Goal: Information Seeking & Learning: Compare options

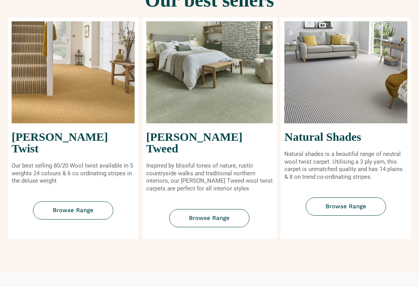
scroll to position [321, 0]
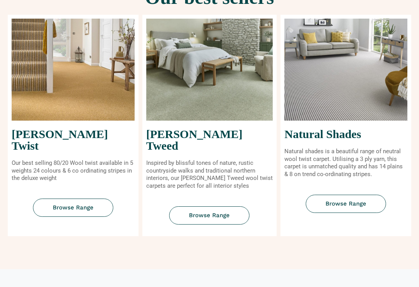
click at [65, 205] on span "Browse Range" at bounding box center [73, 208] width 41 height 6
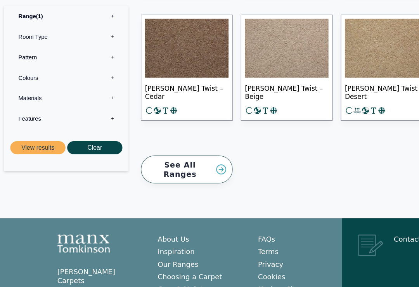
scroll to position [1265, 0]
click at [209, 147] on link "See All Ranges" at bounding box center [176, 160] width 87 height 27
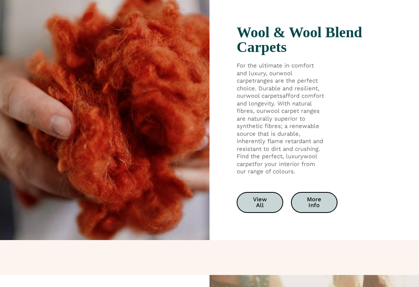
scroll to position [1216, 0]
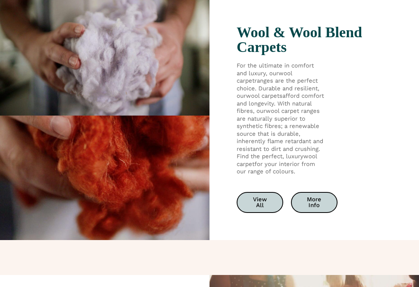
click at [259, 197] on span "View All" at bounding box center [259, 203] width 19 height 12
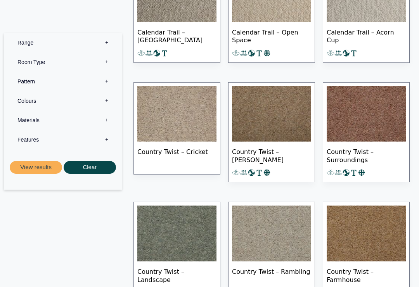
scroll to position [822, 0]
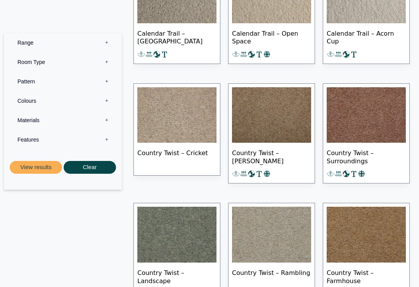
click at [376, 126] on img at bounding box center [365, 115] width 79 height 56
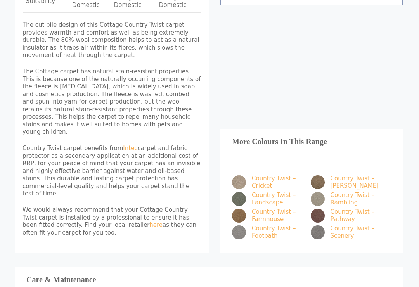
scroll to position [399, 1]
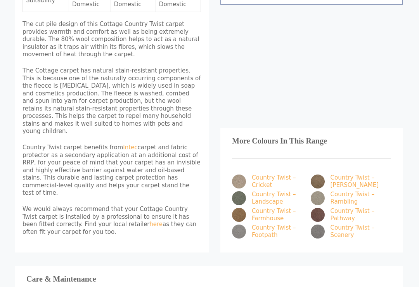
click at [240, 208] on img at bounding box center [239, 215] width 14 height 14
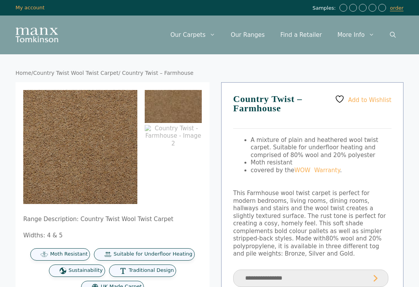
click at [112, 156] on img at bounding box center [182, 249] width 319 height 319
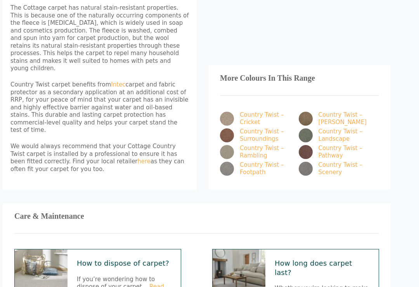
scroll to position [463, 13]
click at [226, 128] on img at bounding box center [227, 135] width 14 height 14
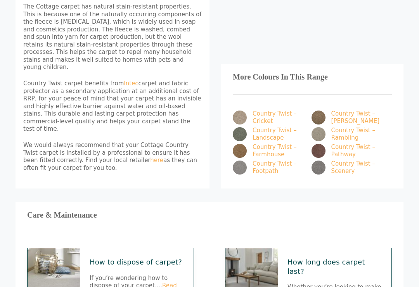
scroll to position [484, 0]
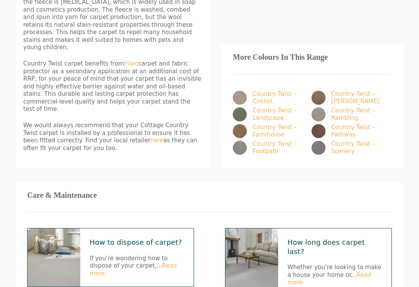
click at [318, 124] on img at bounding box center [318, 131] width 14 height 14
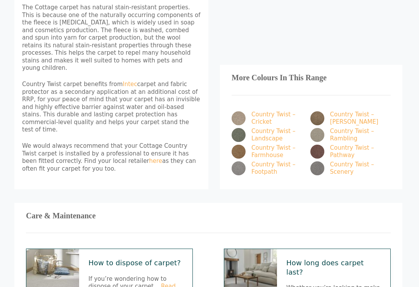
scroll to position [462, 1]
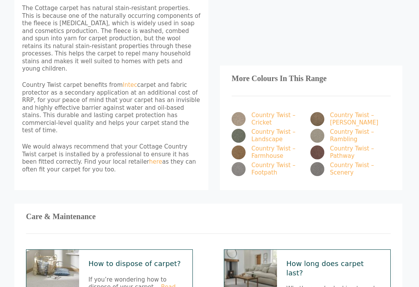
click at [318, 112] on img at bounding box center [317, 119] width 14 height 14
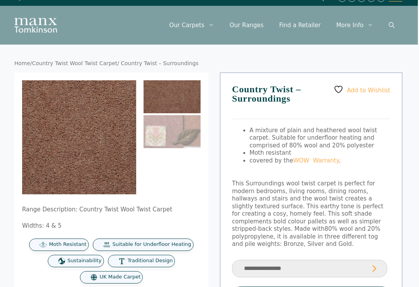
scroll to position [0, 1]
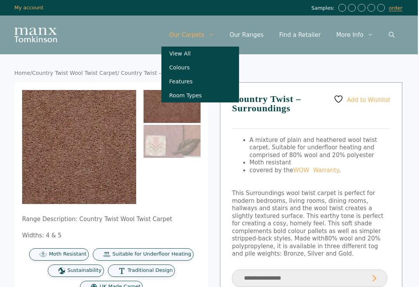
click at [269, 33] on link "Our Ranges" at bounding box center [247, 34] width 50 height 23
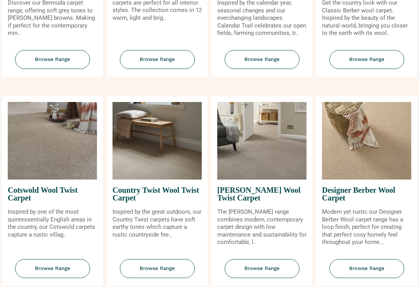
scroll to position [231, 0]
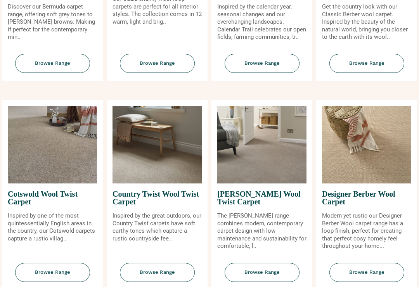
click at [66, 268] on span "Browse Range" at bounding box center [52, 272] width 75 height 19
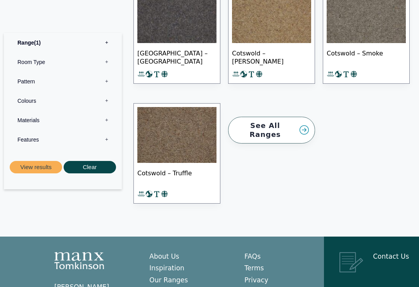
scroll to position [664, 0]
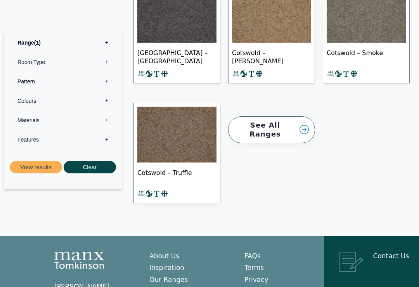
click at [180, 126] on img at bounding box center [176, 135] width 79 height 56
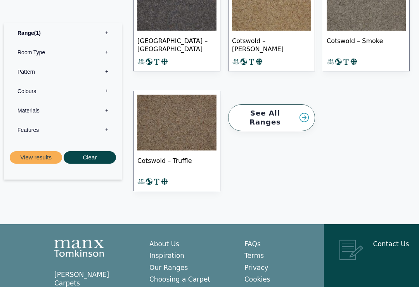
click at [296, 107] on link "See All Ranges" at bounding box center [271, 117] width 87 height 27
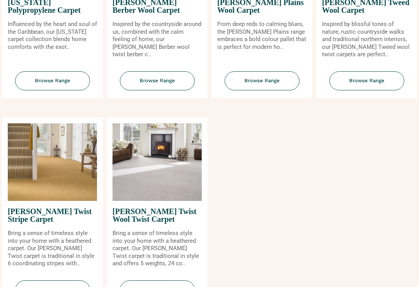
scroll to position [849, 0]
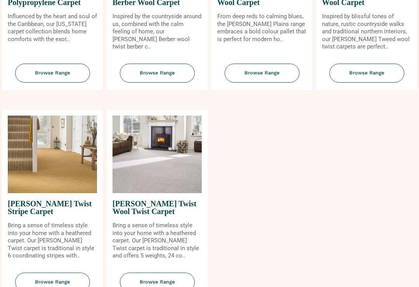
click at [159, 278] on span "Browse Range" at bounding box center [157, 282] width 75 height 19
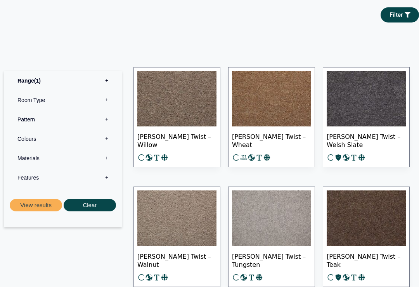
scroll to position [395, 0]
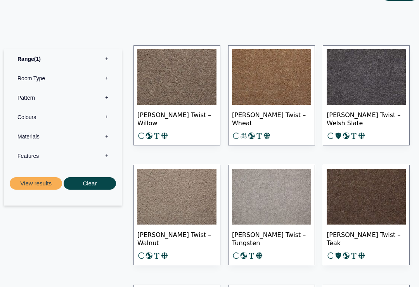
click at [354, 184] on img at bounding box center [365, 197] width 79 height 56
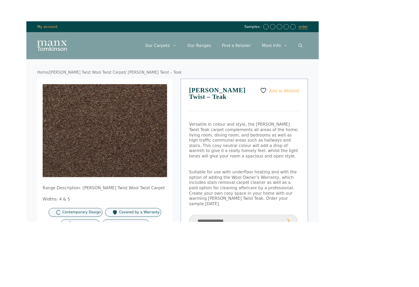
scroll to position [2, 0]
